Goal: Find specific page/section: Find specific page/section

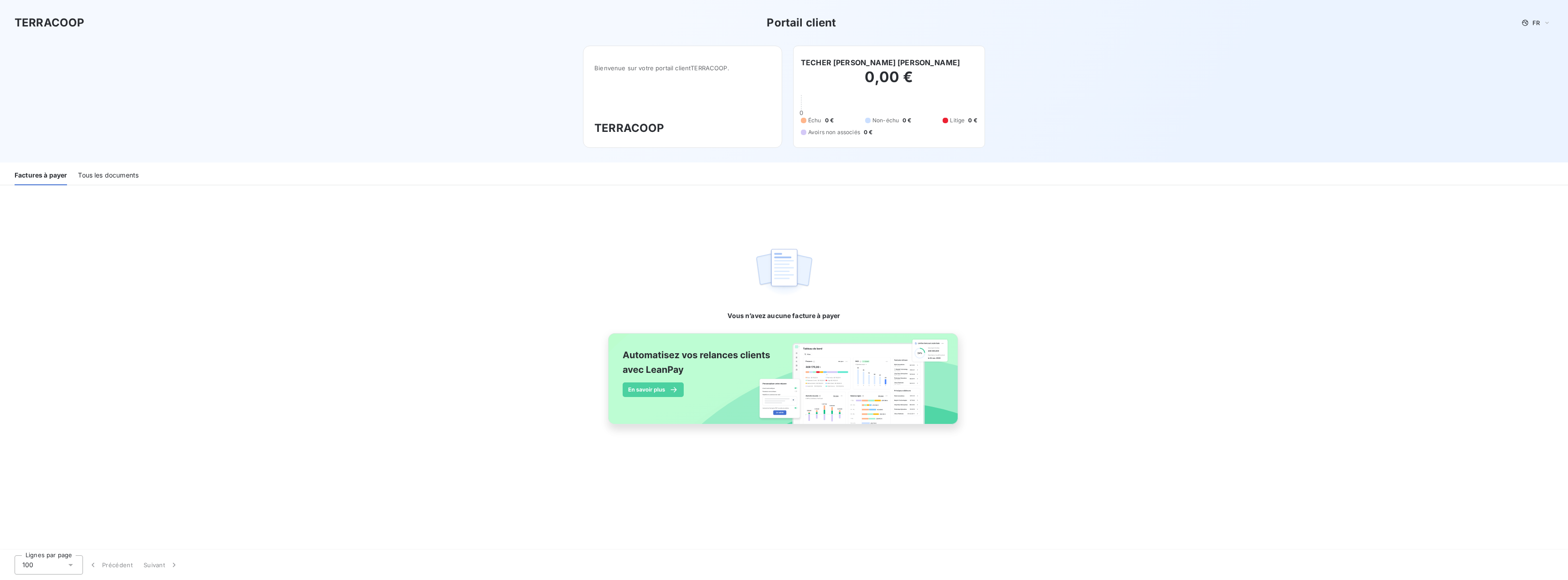
click at [127, 180] on div "Tous les documents" at bounding box center [108, 176] width 61 height 19
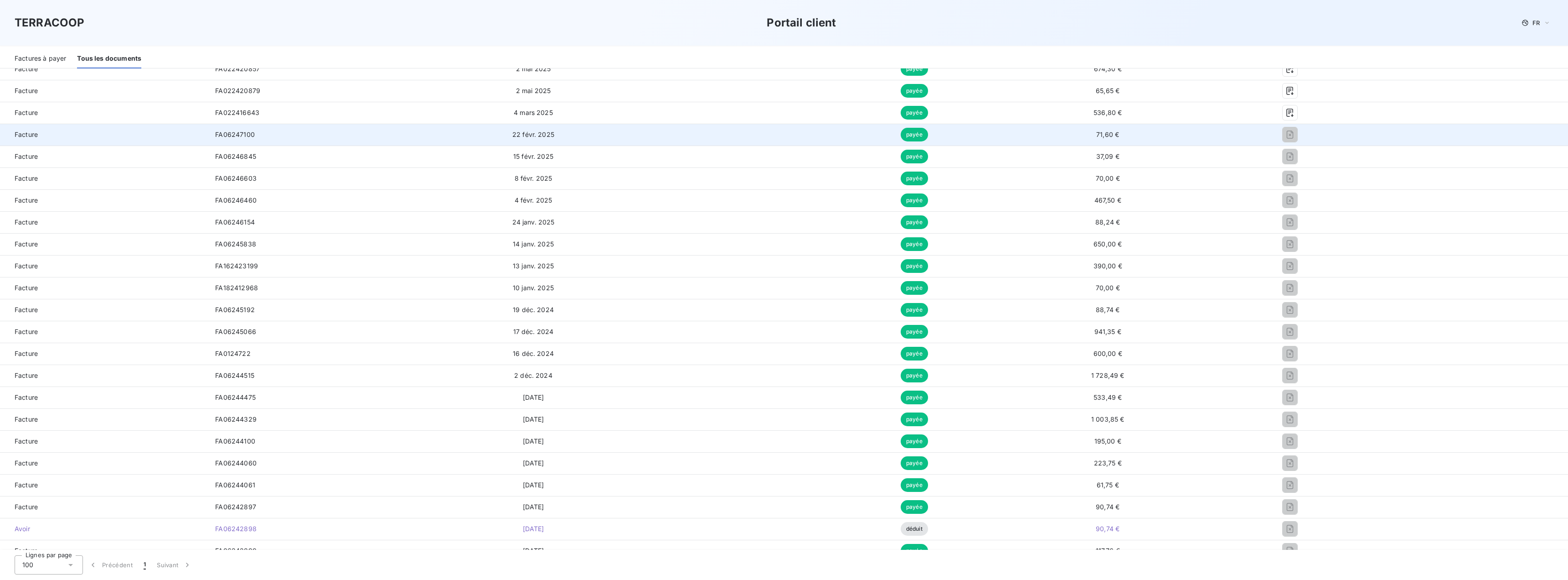
scroll to position [319, 0]
click at [1285, 134] on icon "button" at bounding box center [1289, 133] width 9 height 9
click at [1285, 136] on icon "button" at bounding box center [1289, 133] width 9 height 9
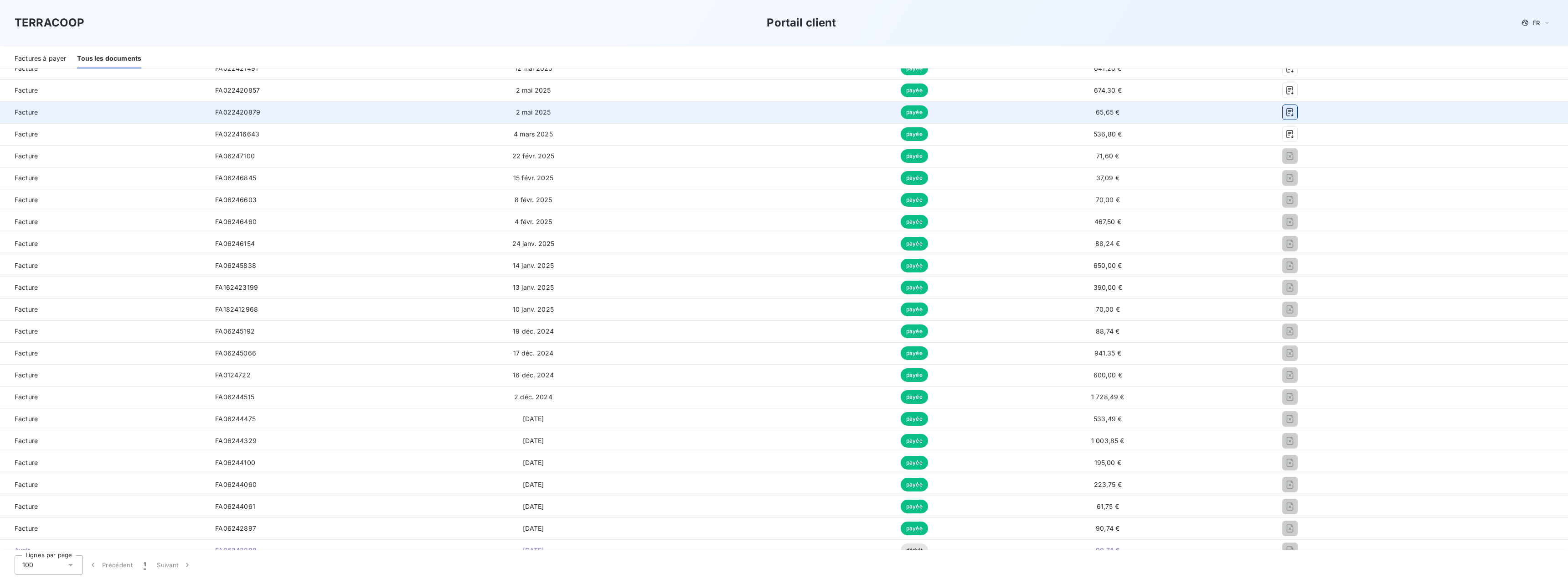
click at [1285, 109] on icon "button" at bounding box center [1289, 112] width 9 height 9
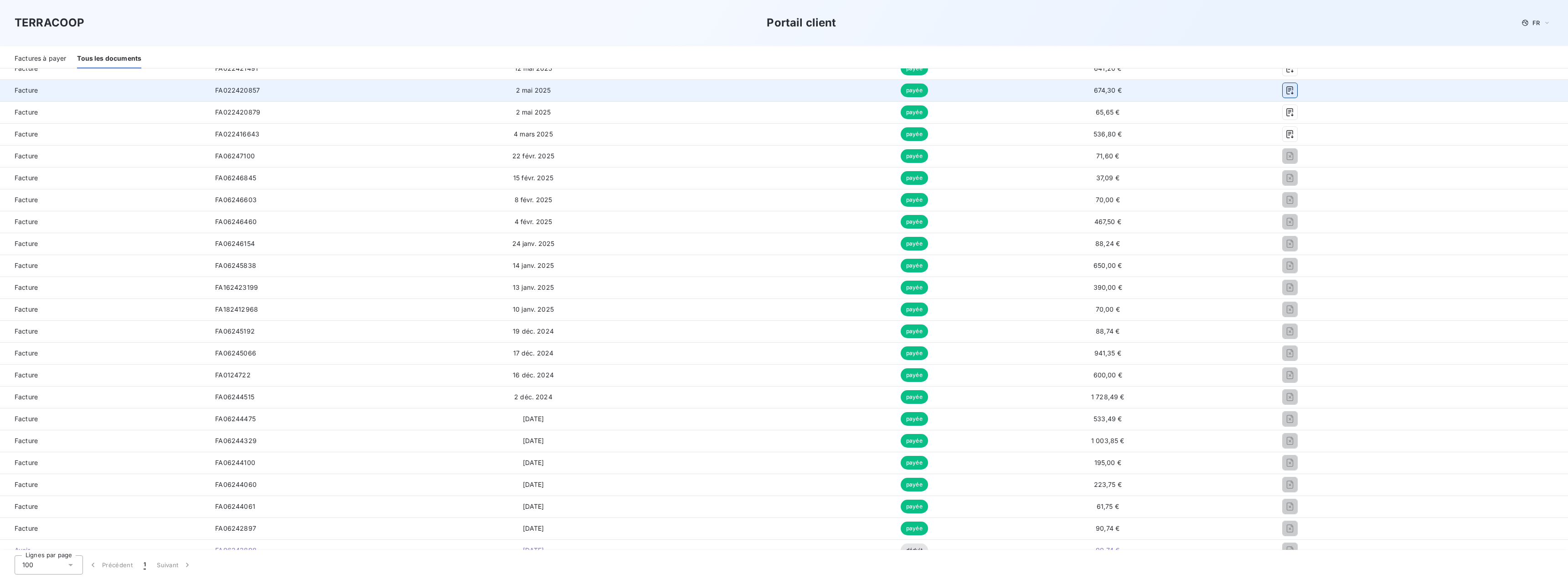
click at [1285, 92] on icon "button" at bounding box center [1289, 89] width 9 height 9
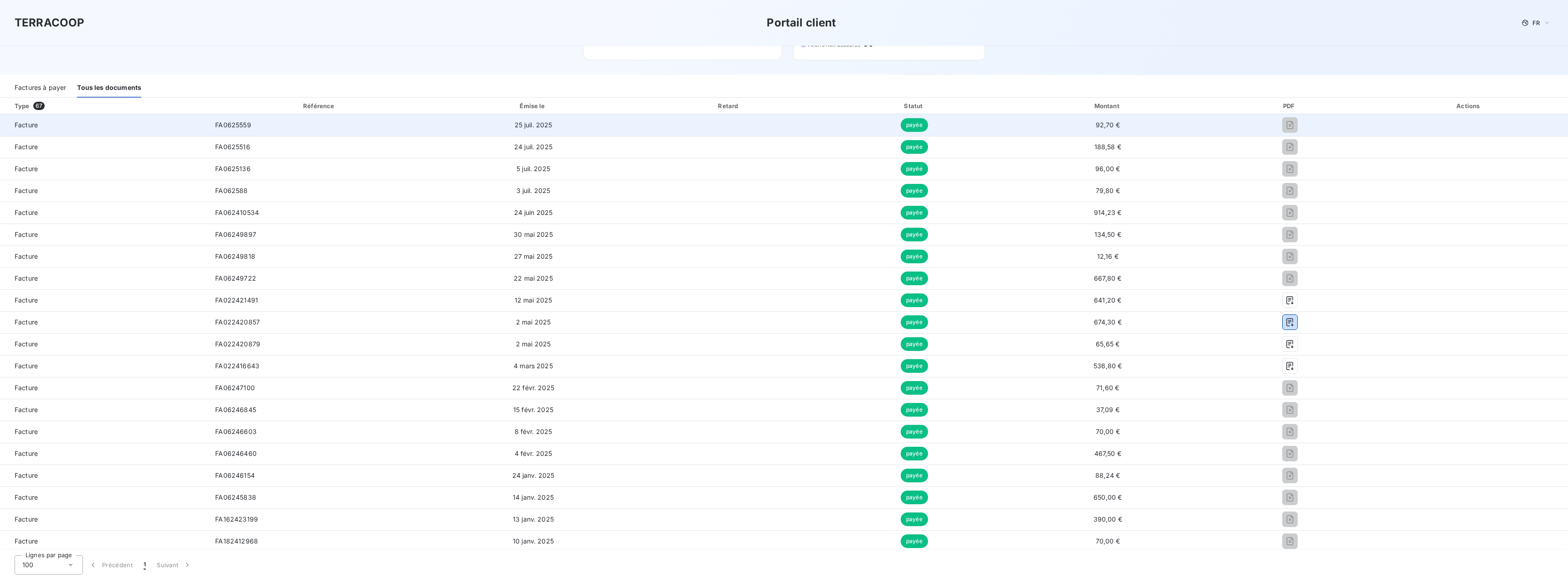
scroll to position [91, 0]
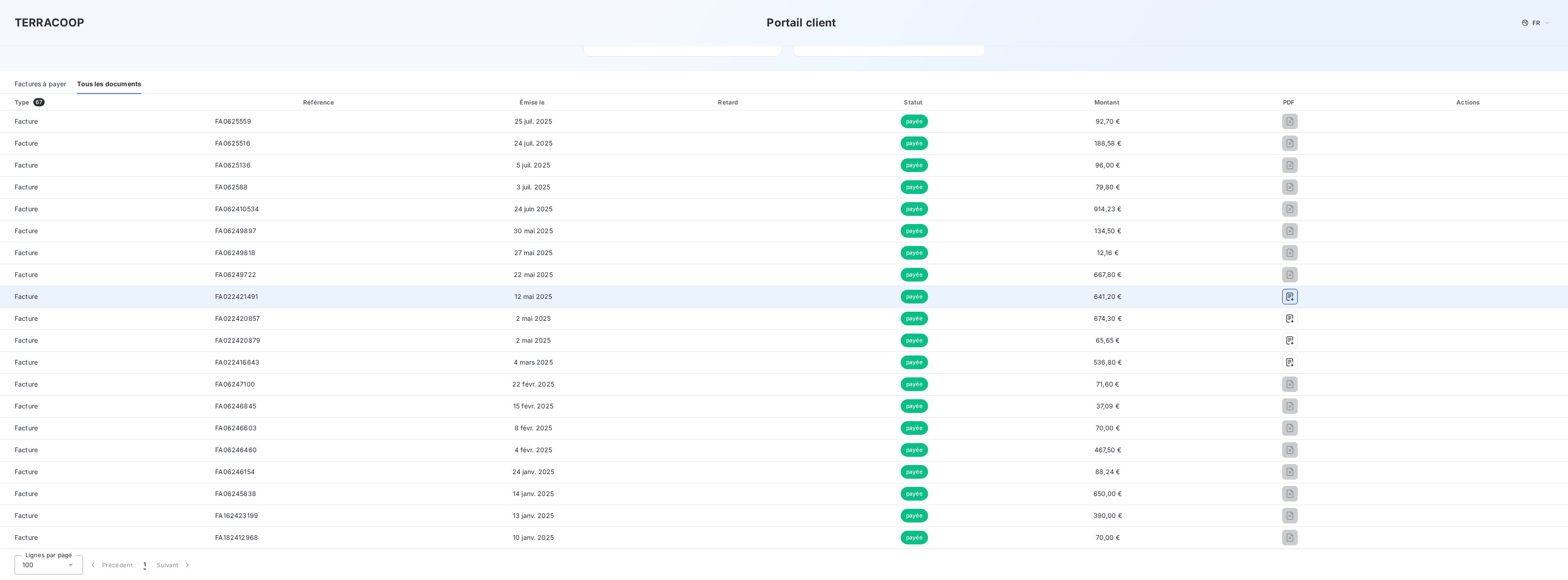
click at [1285, 298] on icon "button" at bounding box center [1289, 296] width 9 height 9
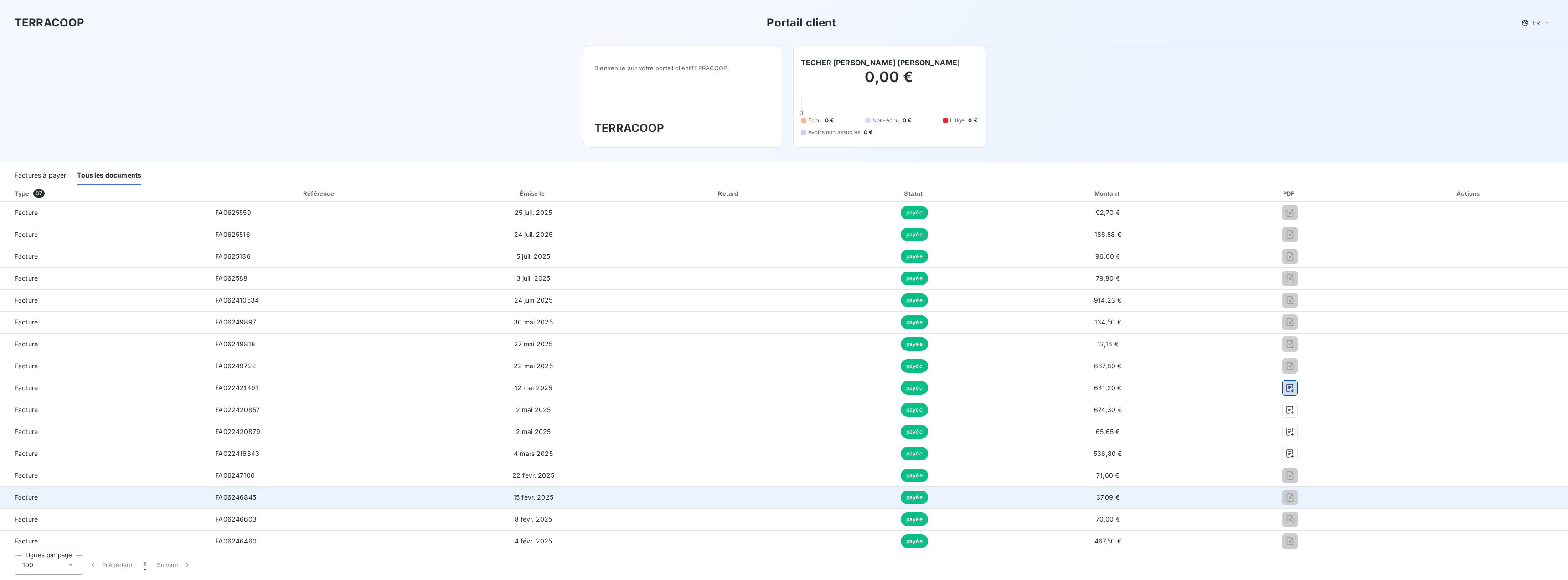
scroll to position [228, 0]
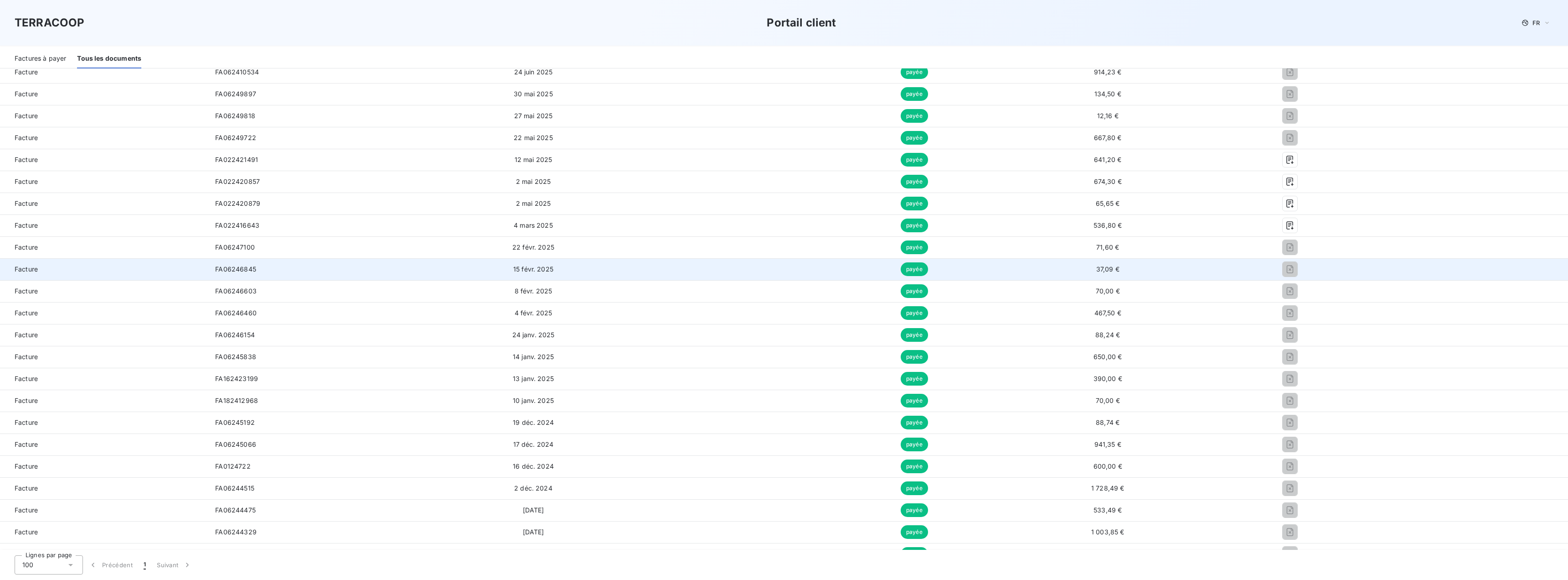
click at [678, 274] on td at bounding box center [729, 269] width 187 height 22
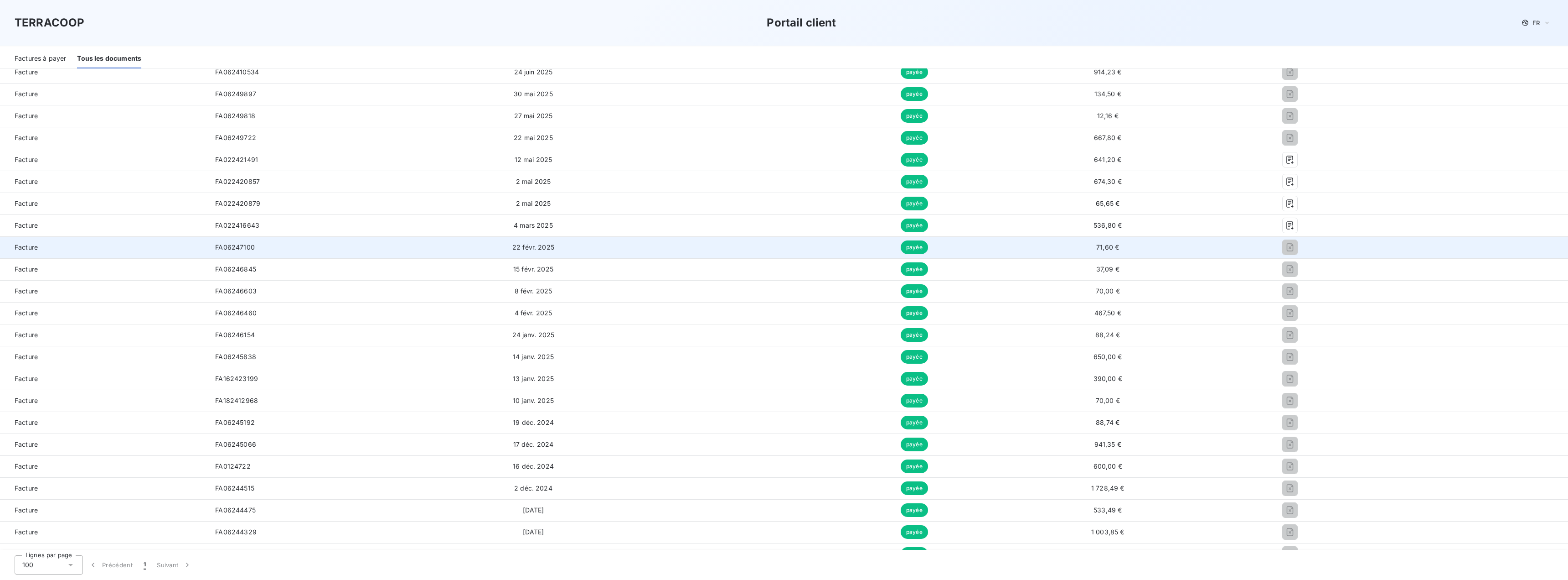
click at [38, 247] on span "Facture" at bounding box center [104, 247] width 193 height 9
click at [37, 247] on span "Facture" at bounding box center [104, 247] width 193 height 9
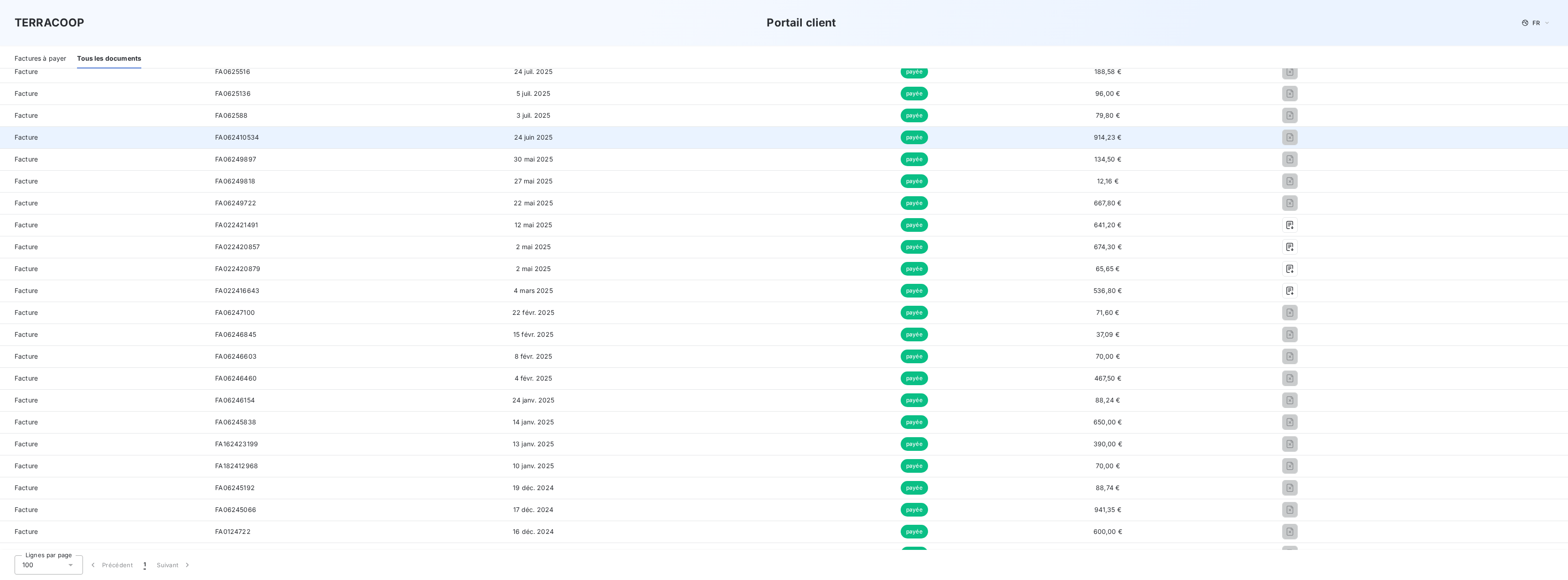
scroll to position [0, 0]
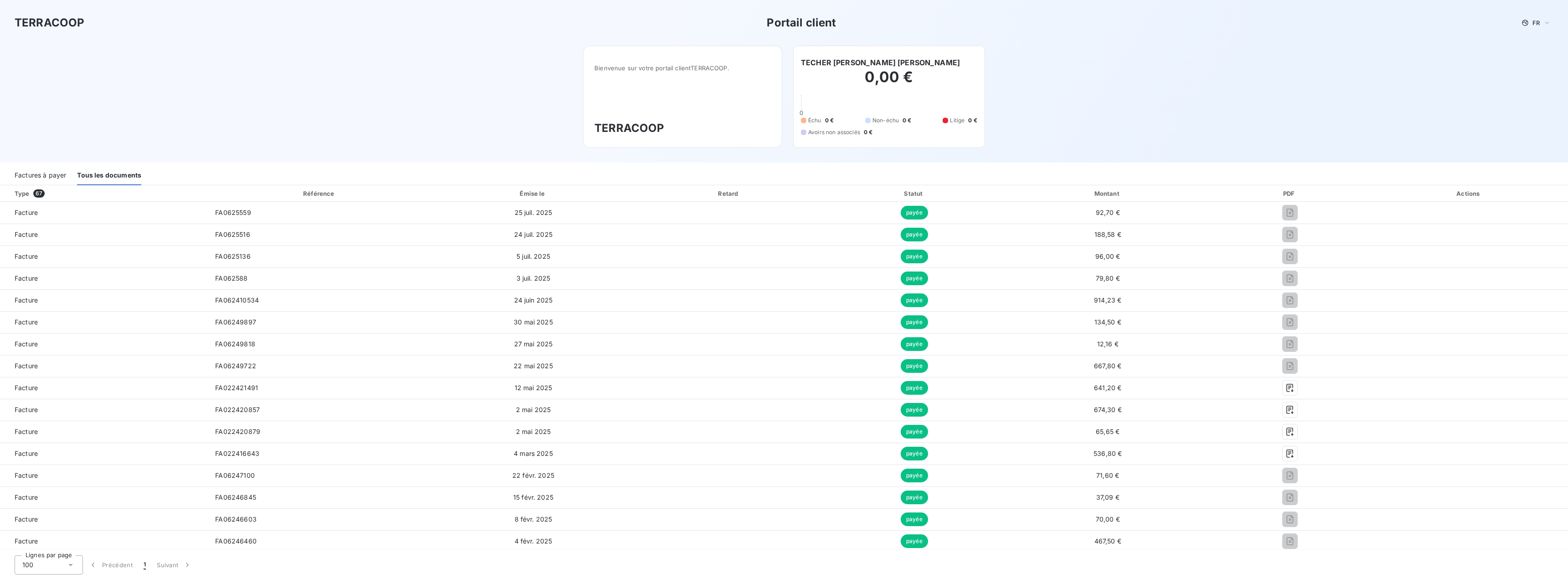
click at [62, 175] on div "Factures à payer" at bounding box center [40, 176] width 52 height 19
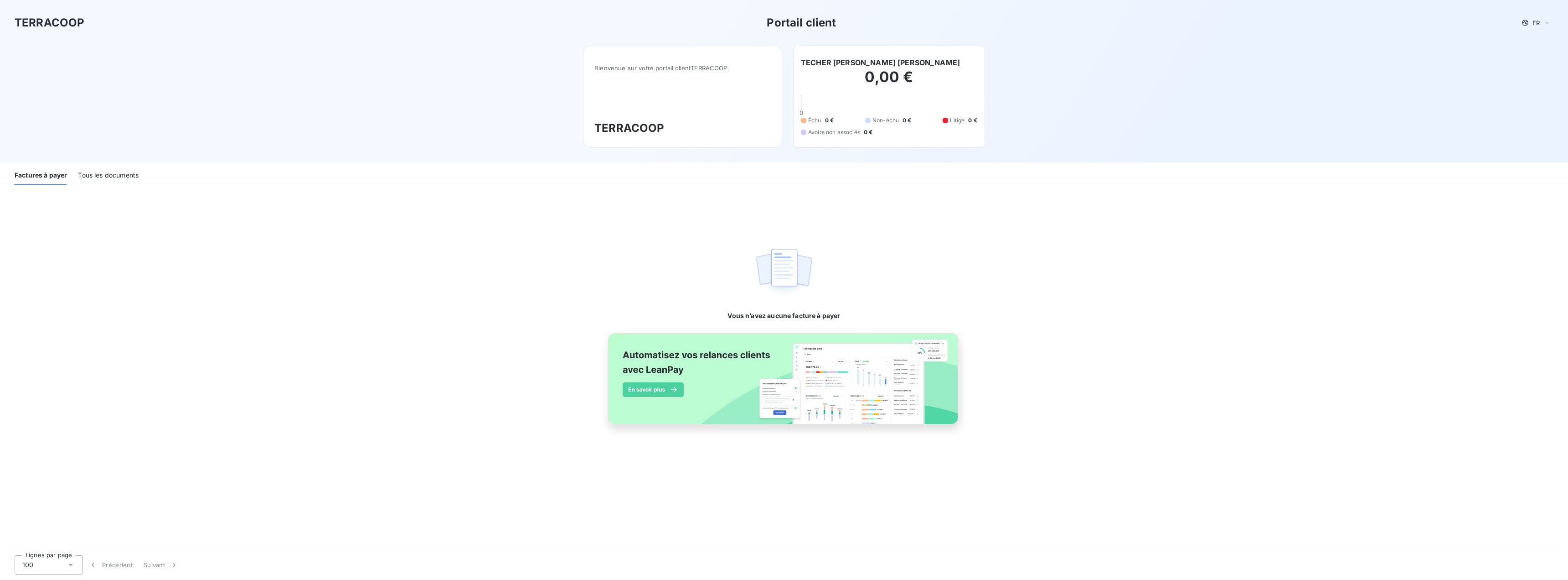
click at [108, 176] on div "Tous les documents" at bounding box center [108, 176] width 61 height 19
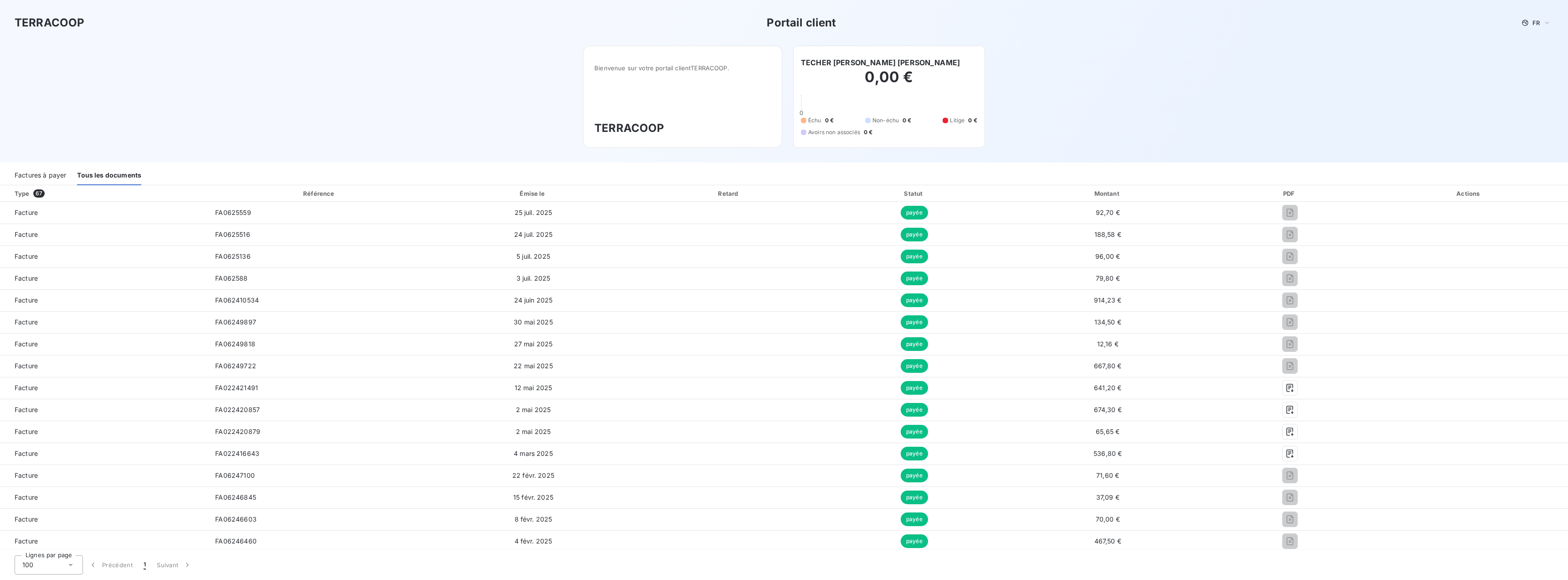
click at [52, 176] on div "Factures à payer" at bounding box center [40, 176] width 52 height 19
